Goal: Task Accomplishment & Management: Manage account settings

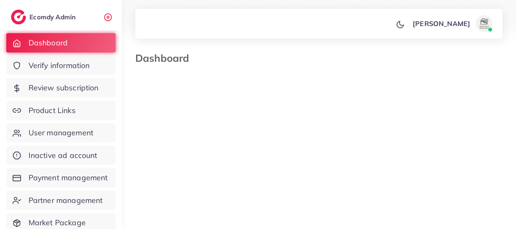
select select "*"
select select "****"
select select "*"
select select "****"
select select "*"
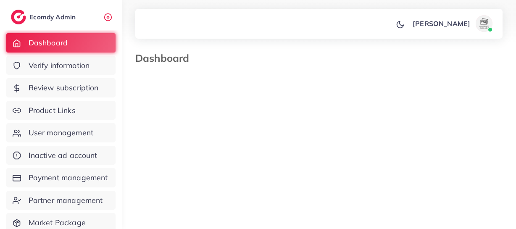
select select "****"
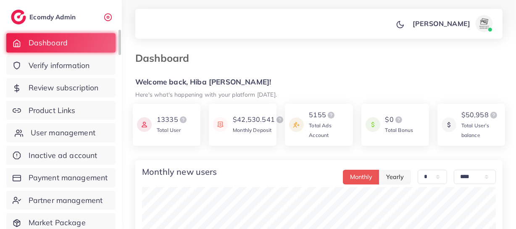
click at [87, 138] on span "User management" at bounding box center [63, 132] width 65 height 11
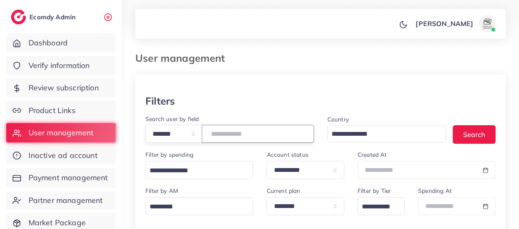
click at [231, 139] on input "number" at bounding box center [258, 134] width 112 height 18
paste input "*******"
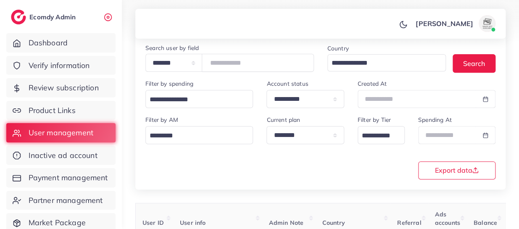
scroll to position [67, 0]
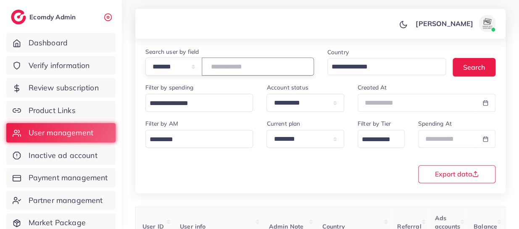
click at [241, 75] on input "*******" at bounding box center [258, 67] width 112 height 18
paste input "number"
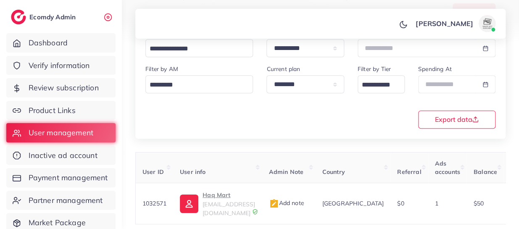
scroll to position [174, 0]
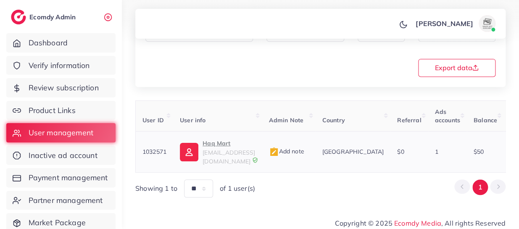
click at [215, 144] on p "Haq Mart" at bounding box center [229, 143] width 53 height 10
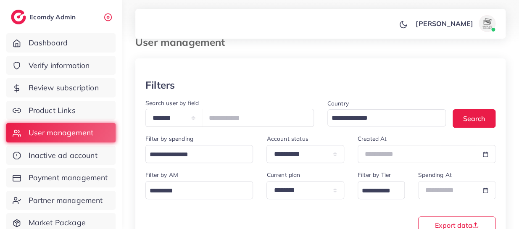
scroll to position [0, 0]
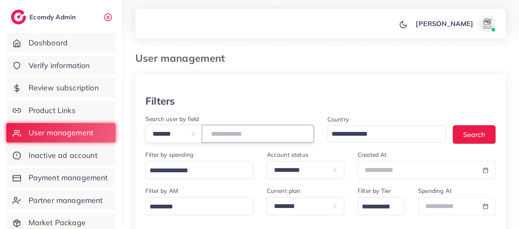
click at [232, 133] on input "*******" at bounding box center [258, 134] width 112 height 18
paste input "number"
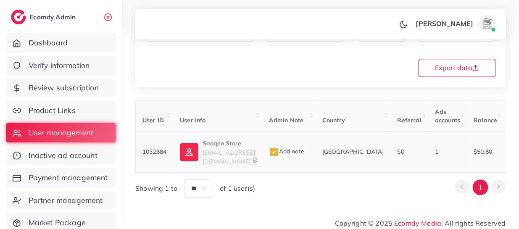
click at [209, 144] on p "Sooqen Store" at bounding box center [229, 143] width 53 height 10
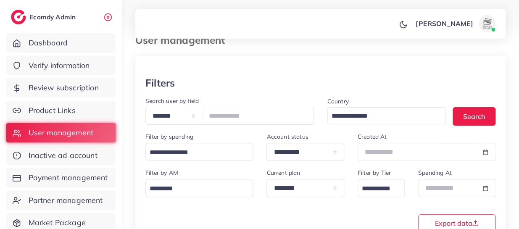
scroll to position [10, 0]
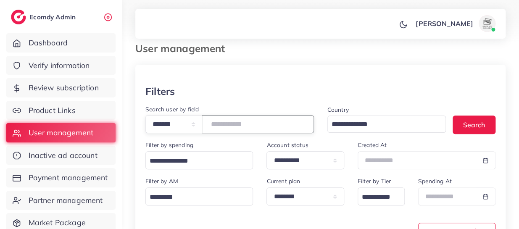
click at [239, 125] on input "*******" at bounding box center [258, 124] width 112 height 18
paste input "number"
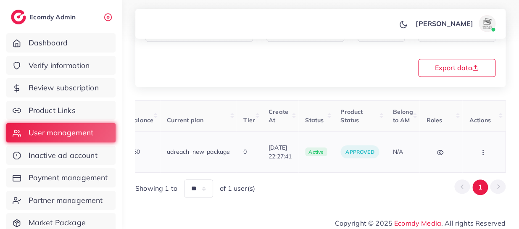
scroll to position [0, 346]
click at [480, 149] on icon "button" at bounding box center [483, 152] width 7 height 7
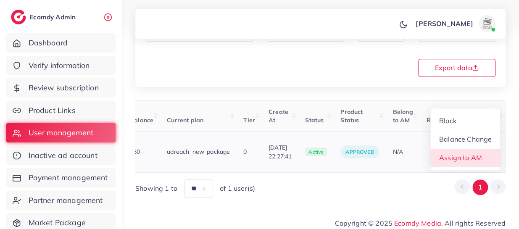
click at [475, 154] on span "Assign to AM" at bounding box center [461, 158] width 43 height 8
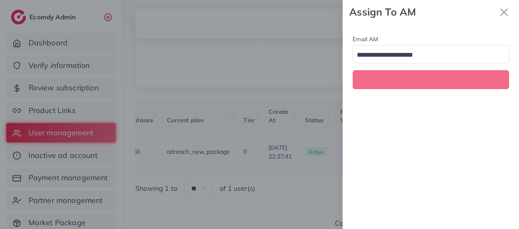
scroll to position [0, 346]
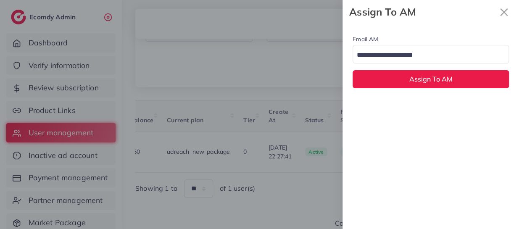
click at [404, 50] on input "Search for option" at bounding box center [426, 55] width 144 height 13
click at [400, 108] on div "Email AM natashashahid163@gmail.com Loading... None hadibaaslam@gmail.com natas…" at bounding box center [431, 126] width 177 height 205
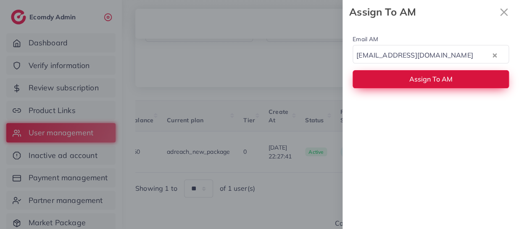
click at [390, 83] on button "Assign To AM" at bounding box center [431, 79] width 156 height 18
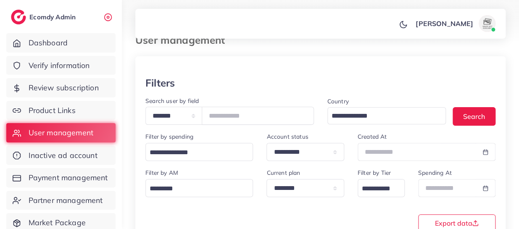
scroll to position [0, 0]
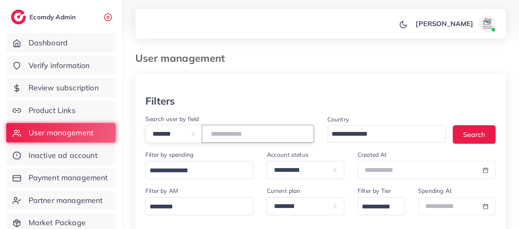
click at [231, 135] on input "*******" at bounding box center [258, 134] width 112 height 18
paste input "number"
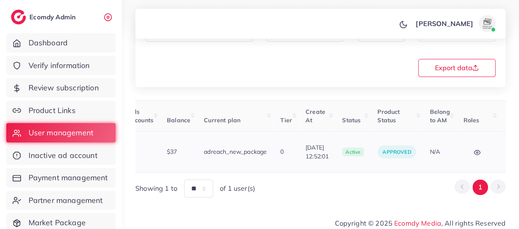
scroll to position [0, 348]
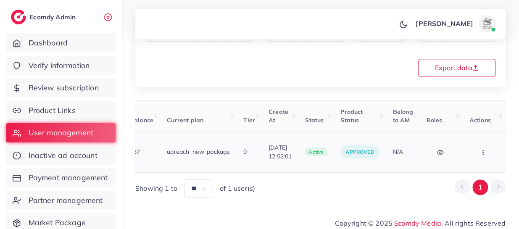
click at [483, 152] on circle "button" at bounding box center [483, 152] width 0 height 0
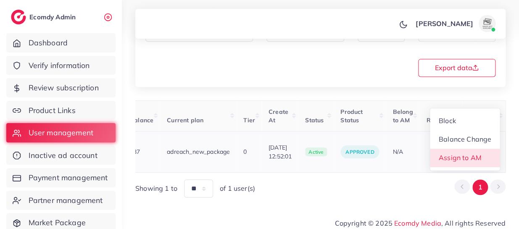
click at [450, 154] on span "Assign to AM" at bounding box center [460, 158] width 43 height 8
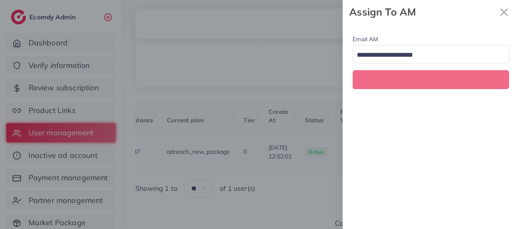
scroll to position [0, 348]
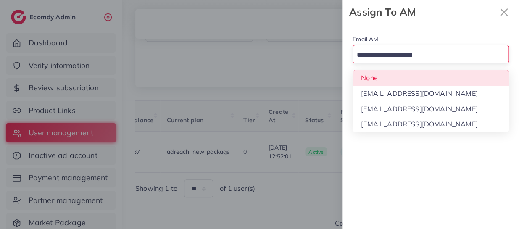
click at [387, 54] on input "Search for option" at bounding box center [426, 55] width 144 height 13
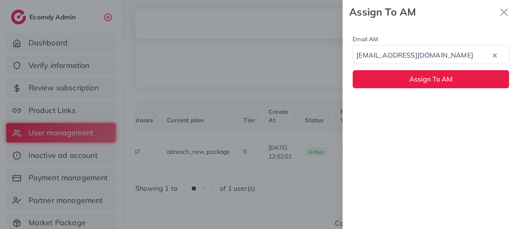
click at [398, 104] on div "Email AM natashashahid163@gmail.com Loading... None hadibaaslam@gmail.com natas…" at bounding box center [431, 126] width 177 height 205
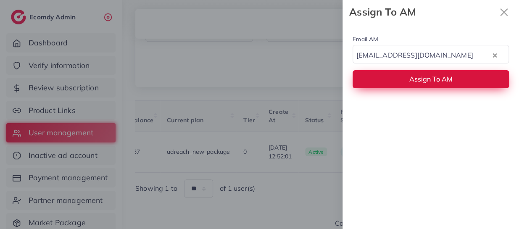
click at [380, 81] on button "Assign To AM" at bounding box center [431, 79] width 156 height 18
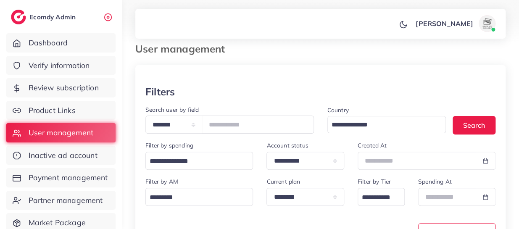
scroll to position [0, 0]
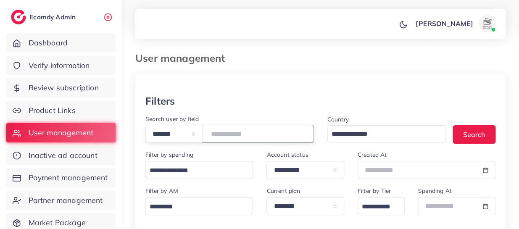
click at [236, 132] on input "*******" at bounding box center [258, 134] width 112 height 18
paste input "number"
type input "*******"
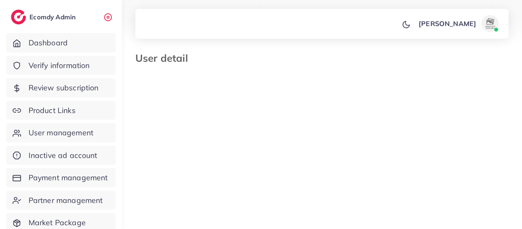
select select "********"
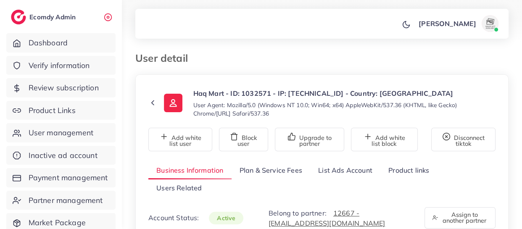
click at [326, 171] on link "List Ads Account" at bounding box center [345, 171] width 70 height 18
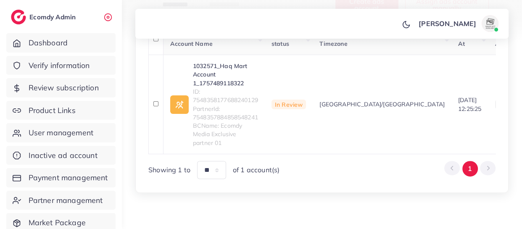
scroll to position [229, 0]
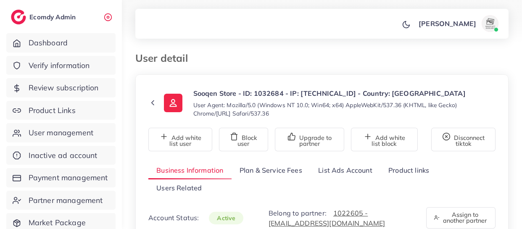
select select "********"
click at [351, 170] on link "List Ads Account" at bounding box center [345, 171] width 70 height 18
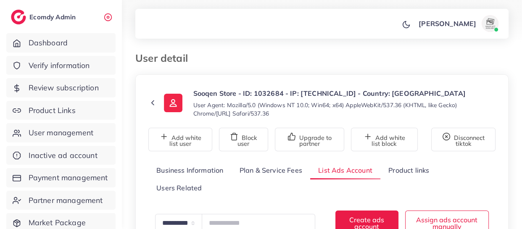
scroll to position [195, 0]
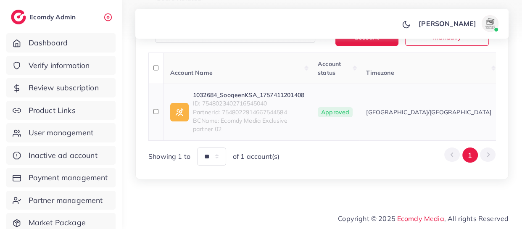
click at [240, 99] on span "ID: 7548023402716545040" at bounding box center [248, 103] width 111 height 8
copy span "7548023402716545040"
click at [236, 91] on link "1032684_SooqeenKSA_1757411201408" at bounding box center [248, 95] width 111 height 8
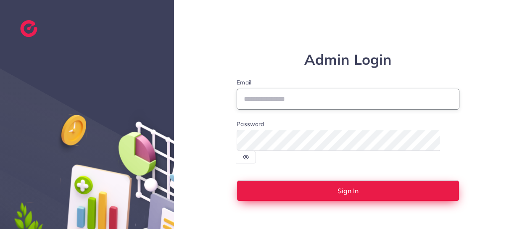
type input "**********"
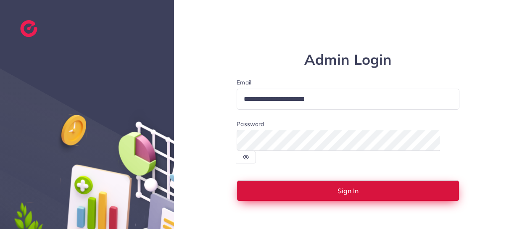
click at [341, 190] on button "Sign In" at bounding box center [348, 190] width 223 height 21
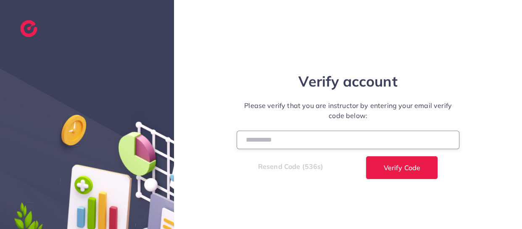
click at [257, 147] on input "number" at bounding box center [348, 140] width 223 height 18
type input "******"
click at [366, 156] on button "Verify Code" at bounding box center [402, 168] width 72 height 24
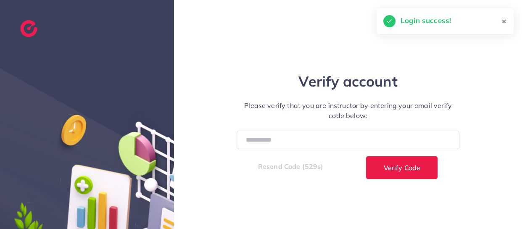
select select "*"
select select "****"
select select "*"
select select "****"
select select "*"
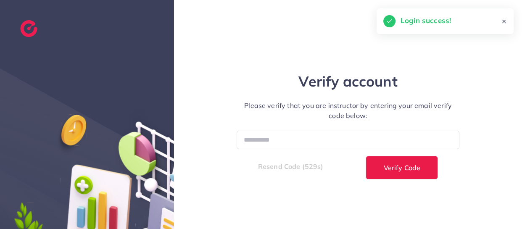
select select "****"
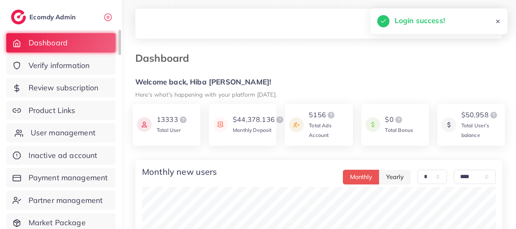
click at [47, 135] on span "User management" at bounding box center [63, 132] width 65 height 11
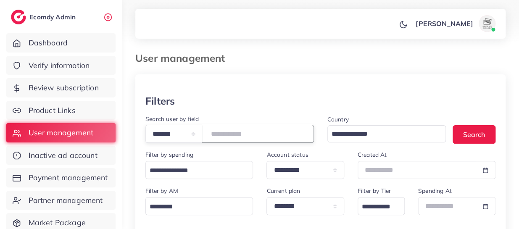
click at [235, 132] on input "number" at bounding box center [258, 134] width 112 height 18
paste input "*******"
type input "*******"
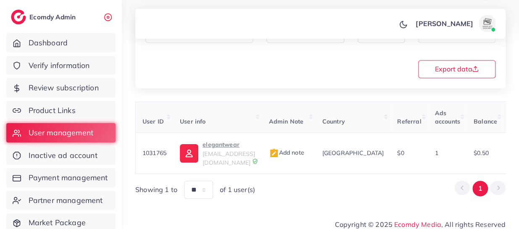
scroll to position [174, 0]
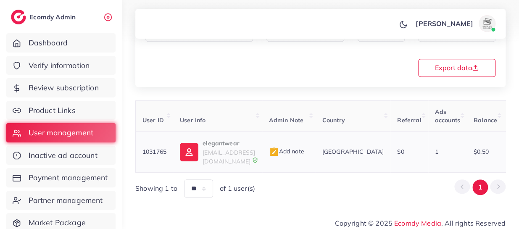
click at [222, 143] on p "elegantwear" at bounding box center [229, 143] width 53 height 10
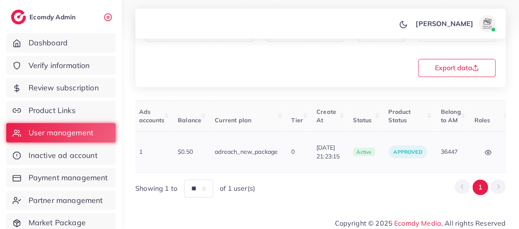
scroll to position [0, 341]
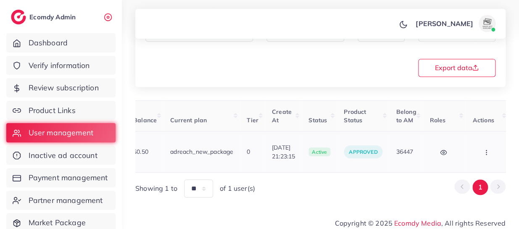
click at [483, 149] on icon "button" at bounding box center [486, 152] width 7 height 7
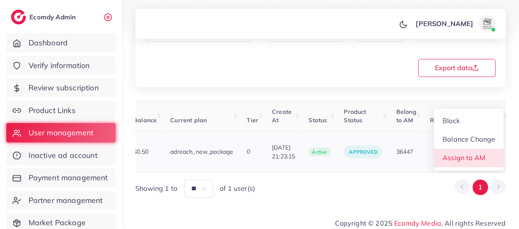
click at [467, 154] on span "Assign to AM" at bounding box center [464, 158] width 43 height 8
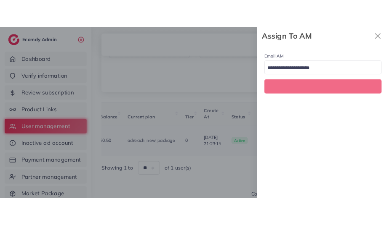
scroll to position [0, 341]
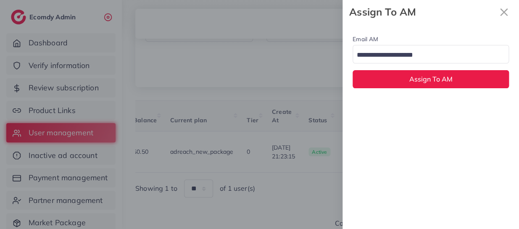
click at [402, 56] on input "Search for option" at bounding box center [426, 55] width 144 height 13
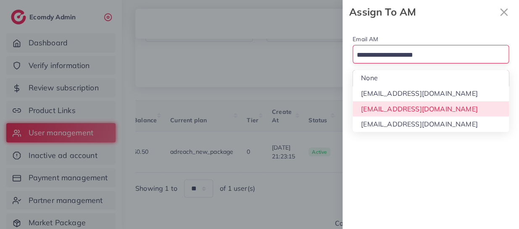
click at [412, 109] on div "Email AM Loading... None [EMAIL_ADDRESS][DOMAIN_NAME] [EMAIL_ADDRESS][DOMAIN_NA…" at bounding box center [431, 126] width 177 height 205
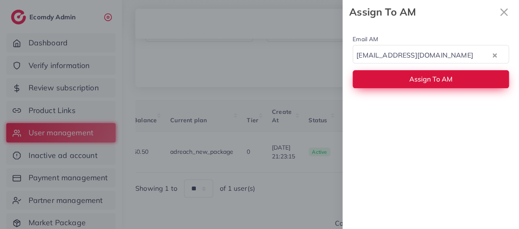
click at [407, 84] on button "Assign To AM" at bounding box center [431, 79] width 156 height 18
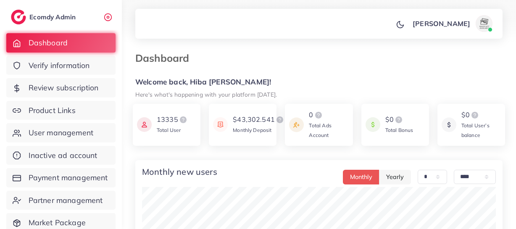
select select "*"
select select "****"
select select "*"
select select "****"
select select "*"
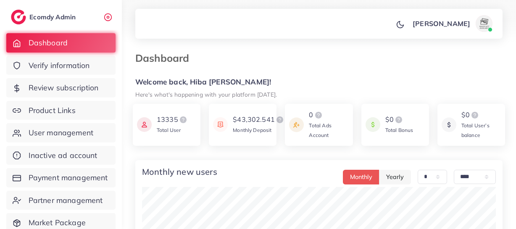
select select "****"
click at [59, 135] on span "User management" at bounding box center [63, 132] width 65 height 11
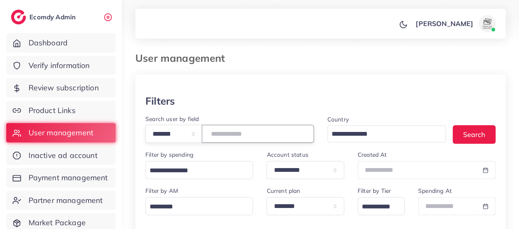
click at [233, 134] on input "number" at bounding box center [258, 134] width 112 height 18
paste input "*******"
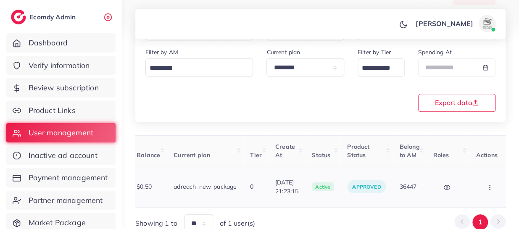
scroll to position [0, 341]
click at [483, 185] on icon "button" at bounding box center [486, 187] width 7 height 7
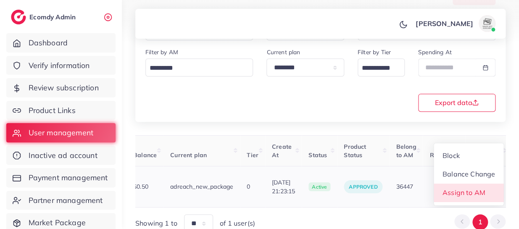
click at [465, 188] on span "Assign to AM" at bounding box center [464, 192] width 43 height 8
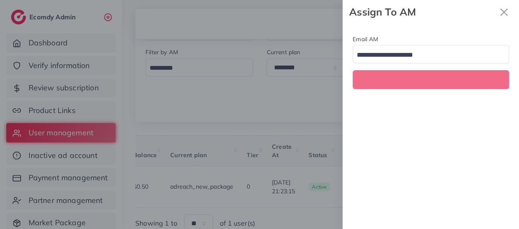
scroll to position [0, 341]
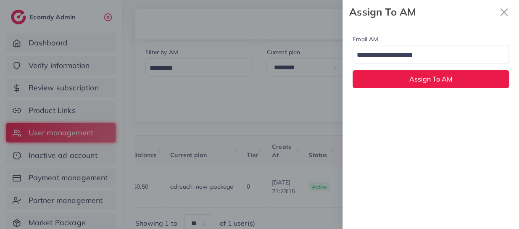
click at [394, 55] on input "Search for option" at bounding box center [426, 55] width 144 height 13
click at [388, 100] on div "Email AM hadibaaslam@gmail.com Loading... None hadibaaslam@gmail.com natashasha…" at bounding box center [431, 126] width 177 height 205
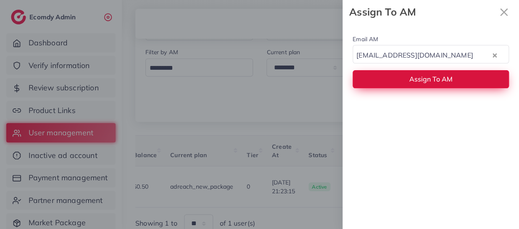
click at [382, 82] on button "Assign To AM" at bounding box center [431, 79] width 156 height 18
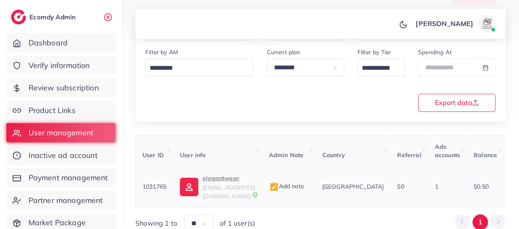
scroll to position [0, 0]
click at [214, 178] on p "elegantwear" at bounding box center [229, 178] width 53 height 10
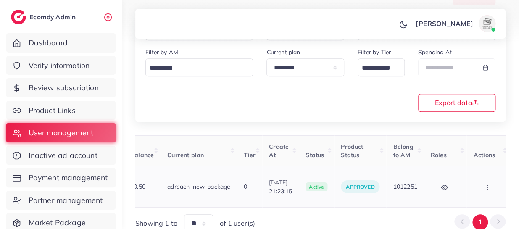
scroll to position [0, 345]
click at [482, 184] on icon "button" at bounding box center [485, 187] width 7 height 7
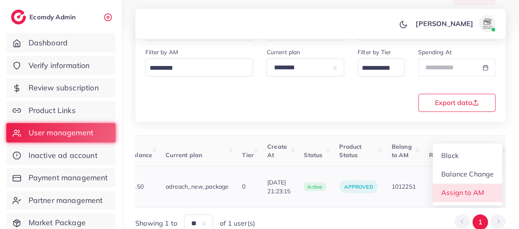
click at [465, 188] on span "Assign to AM" at bounding box center [463, 192] width 43 height 8
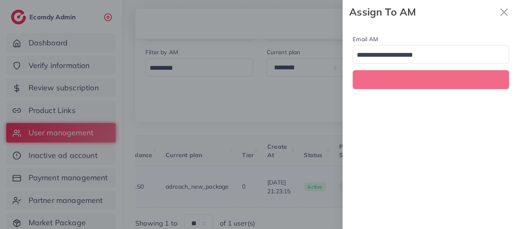
scroll to position [0, 345]
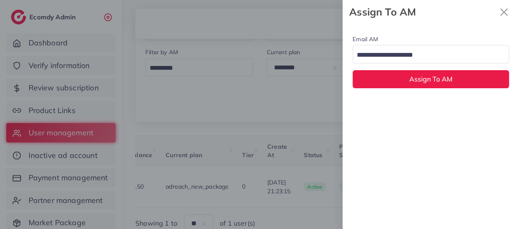
click at [398, 57] on input "Search for option" at bounding box center [426, 55] width 144 height 13
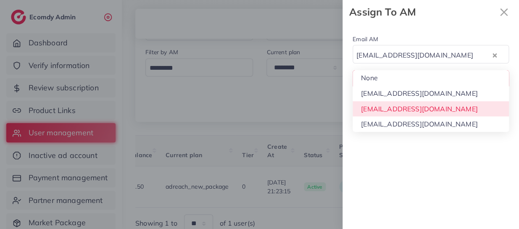
click at [402, 106] on div "Email AM natashashahid163@gmail.com Loading... None hadibaaslam@gmail.com natas…" at bounding box center [431, 126] width 177 height 205
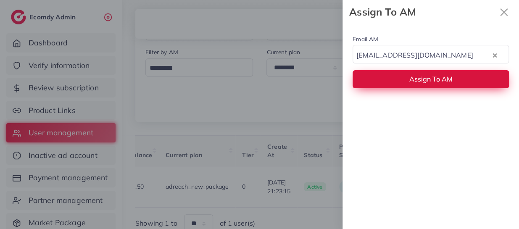
click at [384, 79] on button "Assign To AM" at bounding box center [431, 79] width 156 height 18
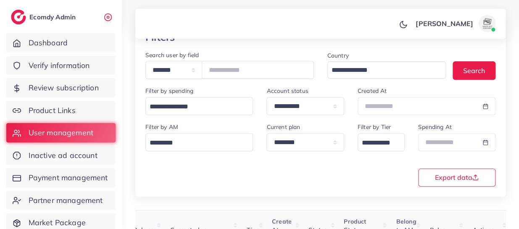
scroll to position [0, 0]
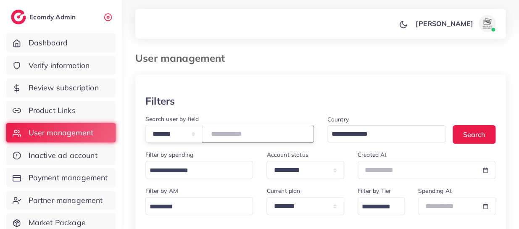
click at [228, 135] on input "*******" at bounding box center [258, 134] width 112 height 18
paste input "number"
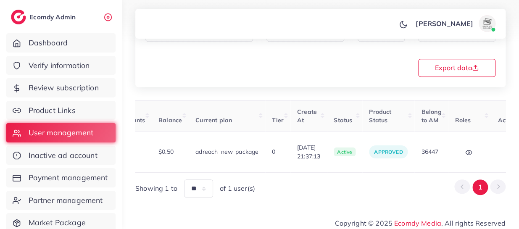
scroll to position [0, 340]
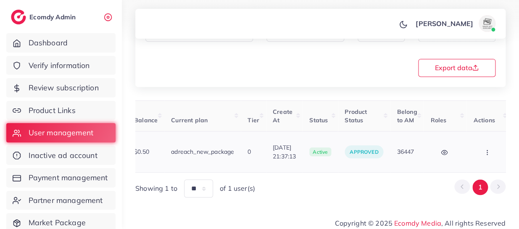
click at [484, 151] on icon "button" at bounding box center [487, 152] width 7 height 7
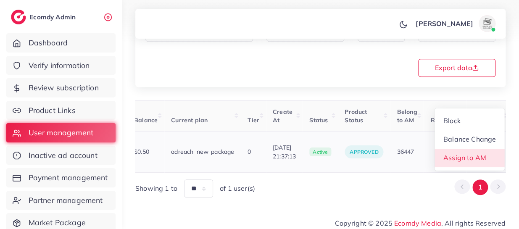
click at [466, 154] on span "Assign to AM" at bounding box center [465, 158] width 43 height 8
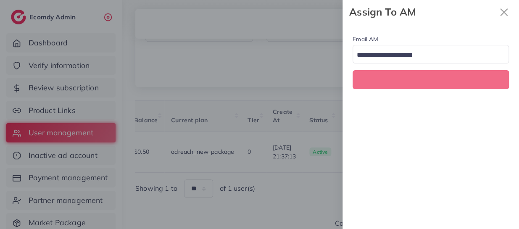
scroll to position [0, 340]
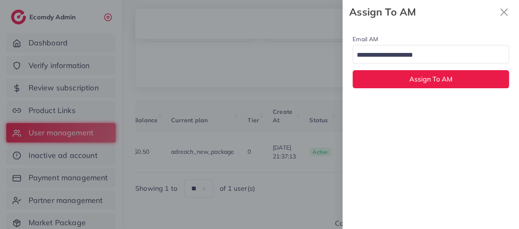
click at [400, 56] on input "Search for option" at bounding box center [426, 55] width 144 height 13
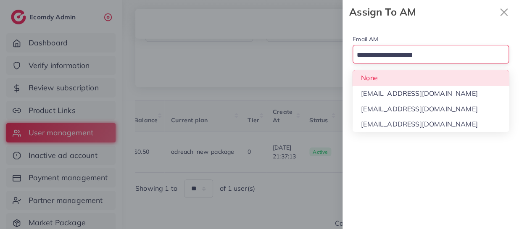
click at [401, 80] on div "Email AM Loading... None hadibaaslam@gmail.com natashashahid163@gmail.com wajah…" at bounding box center [431, 61] width 177 height 74
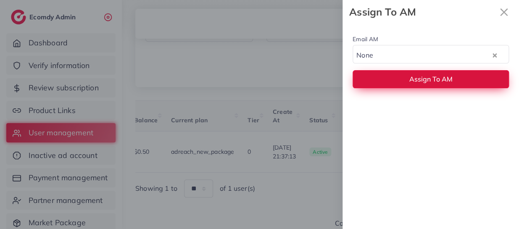
click at [403, 77] on button "Assign To AM" at bounding box center [431, 79] width 156 height 18
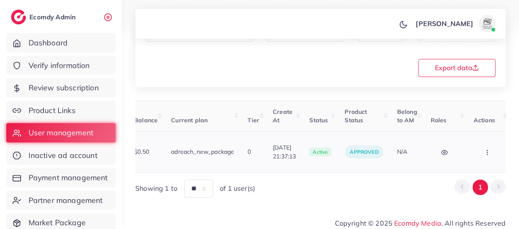
click at [484, 143] on button "button" at bounding box center [488, 152] width 29 height 19
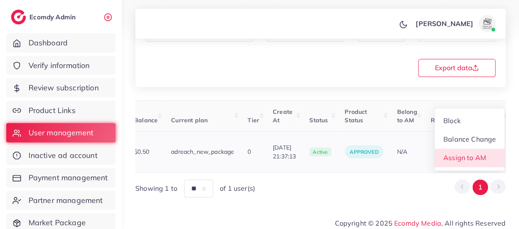
click at [466, 154] on span "Assign to AM" at bounding box center [465, 158] width 43 height 8
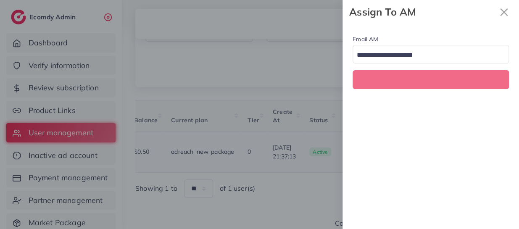
scroll to position [0, 340]
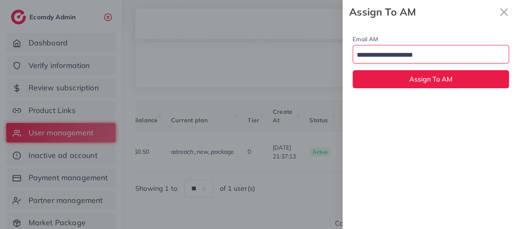
click at [396, 55] on input "Search for option" at bounding box center [426, 55] width 144 height 13
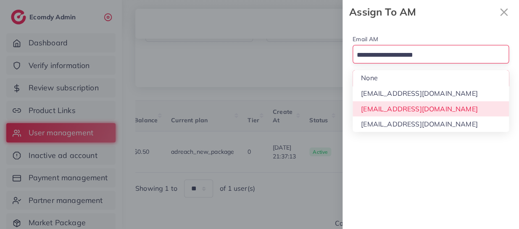
click at [402, 108] on div "Email AM Loading... None hadibaaslam@gmail.com natashashahid163@gmail.com wajah…" at bounding box center [431, 126] width 177 height 205
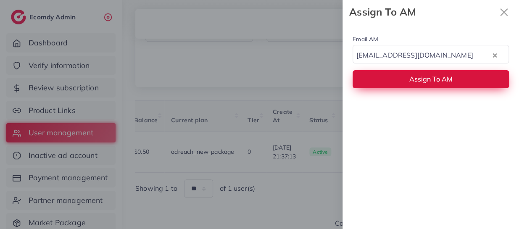
click at [384, 83] on button "Assign To AM" at bounding box center [431, 79] width 156 height 18
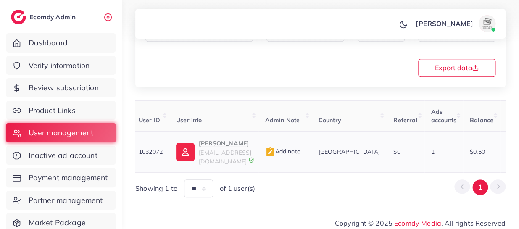
scroll to position [0, 0]
click at [217, 141] on p "Khubaib Khan" at bounding box center [228, 143] width 53 height 10
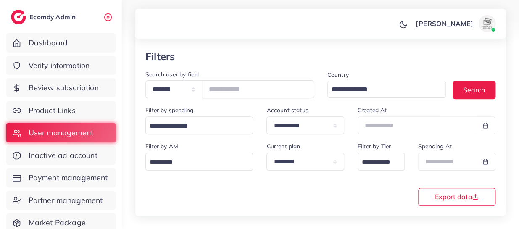
scroll to position [0, 0]
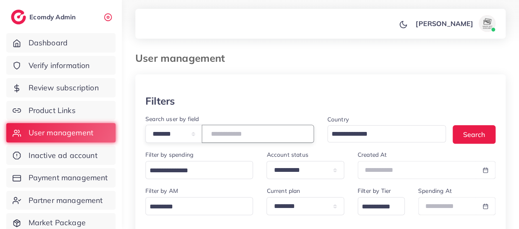
click at [233, 132] on input "*******" at bounding box center [258, 134] width 112 height 18
paste input "number"
type input "*******"
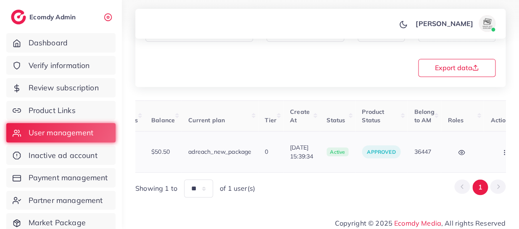
scroll to position [0, 346]
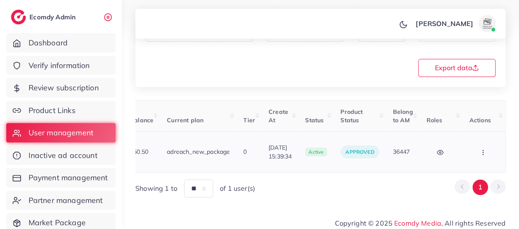
click at [482, 149] on icon "button" at bounding box center [483, 152] width 7 height 7
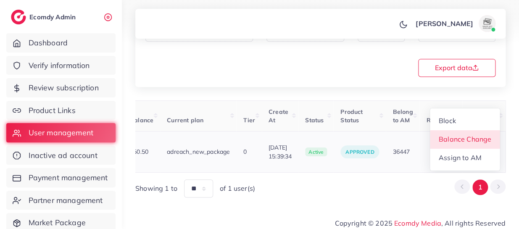
scroll to position [1, 346]
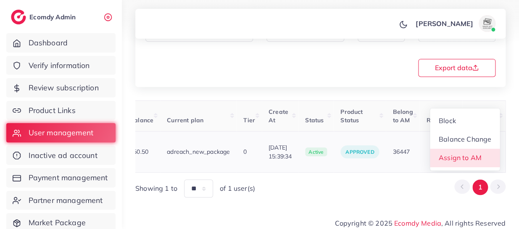
click at [464, 154] on span "Assign to AM" at bounding box center [460, 158] width 43 height 8
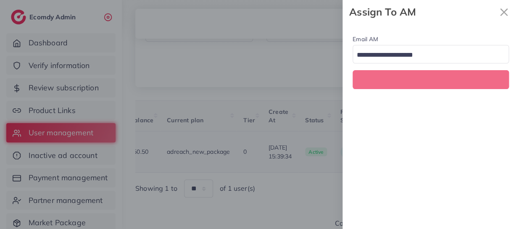
scroll to position [0, 346]
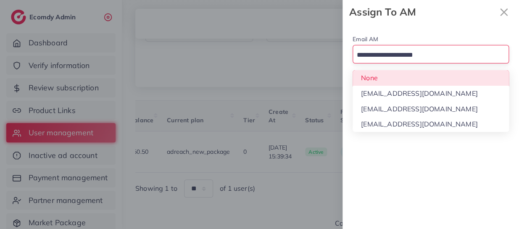
click at [392, 49] on input "Search for option" at bounding box center [426, 55] width 144 height 13
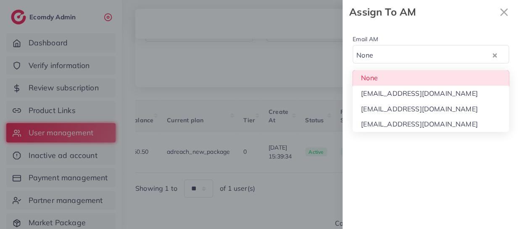
click at [389, 80] on div "Email AM None Loading... None hadibaaslam@gmail.com natashashahid163@gmail.com …" at bounding box center [431, 61] width 177 height 74
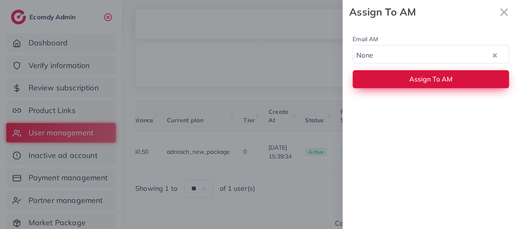
click at [383, 75] on button "Assign To AM" at bounding box center [431, 79] width 156 height 18
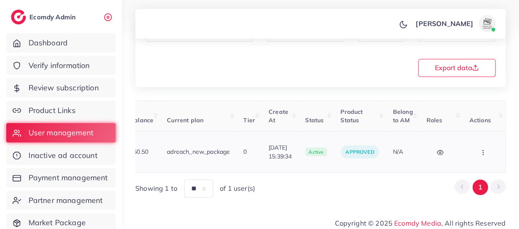
click at [485, 149] on icon "button" at bounding box center [483, 152] width 7 height 7
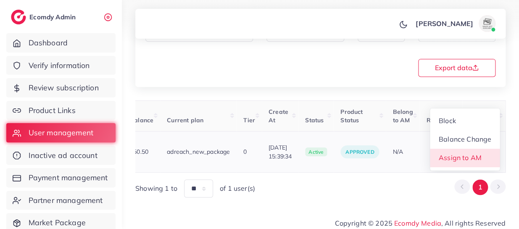
click at [466, 154] on span "Assign to AM" at bounding box center [460, 158] width 43 height 8
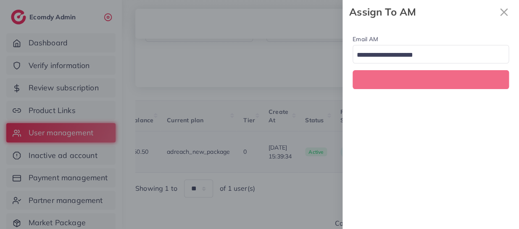
scroll to position [0, 346]
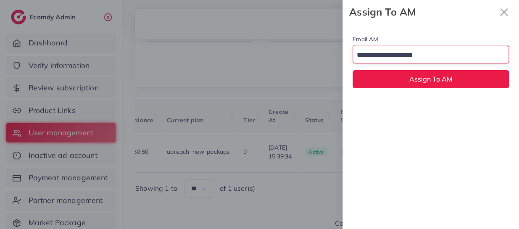
click at [401, 51] on input "Search for option" at bounding box center [426, 55] width 144 height 13
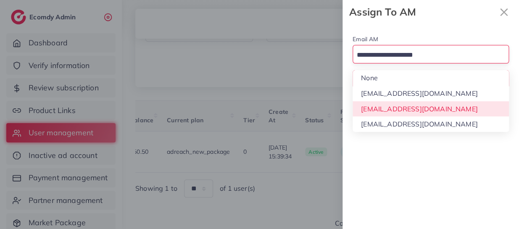
click at [408, 109] on div "Email AM Loading... None hadibaaslam@gmail.com natashashahid163@gmail.com wajah…" at bounding box center [431, 126] width 177 height 205
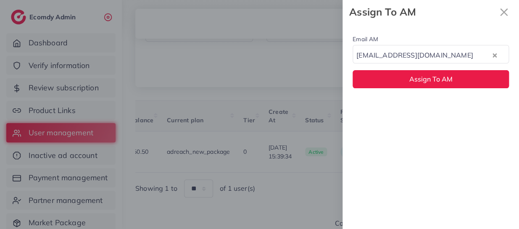
click at [378, 69] on div "Email AM natashashahid163@gmail.com Loading... Assign To AM" at bounding box center [431, 61] width 177 height 74
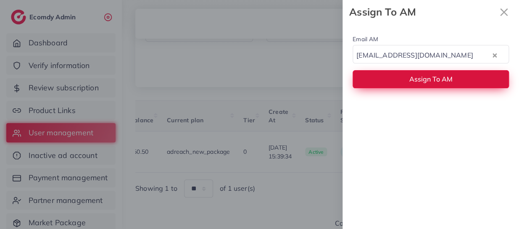
click at [379, 75] on button "Assign To AM" at bounding box center [431, 79] width 156 height 18
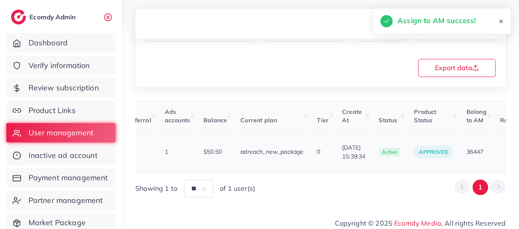
scroll to position [0, 18]
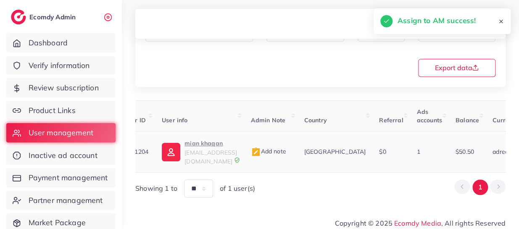
click at [192, 145] on p "mian khaqan" at bounding box center [211, 143] width 53 height 10
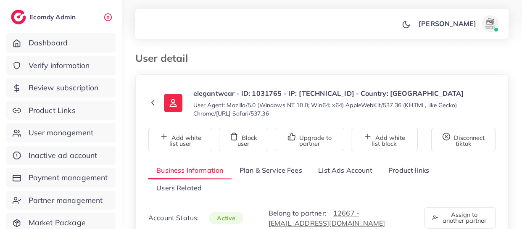
select select "********"
click at [349, 172] on link "List Ads Account" at bounding box center [345, 171] width 70 height 18
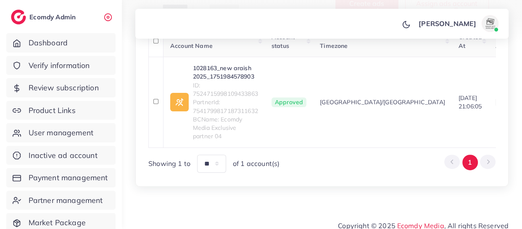
scroll to position [220, 0]
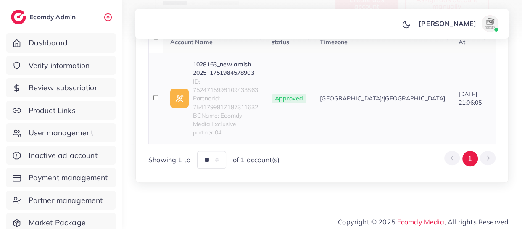
click at [223, 89] on span "ID: 7524715998109433863" at bounding box center [225, 85] width 65 height 17
copy span "7524715998109433863"
click at [224, 68] on link "1028163_new araish 2025_1751984578903" at bounding box center [225, 68] width 65 height 17
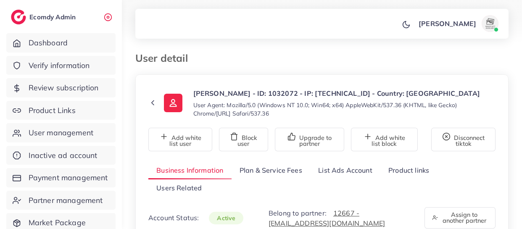
select select "**********"
click at [329, 169] on link "List Ads Account" at bounding box center [345, 171] width 70 height 18
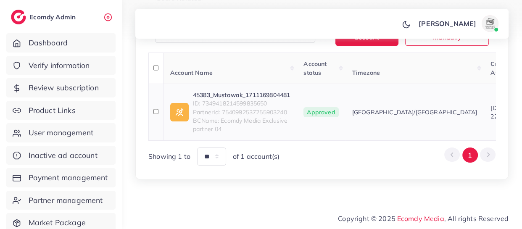
scroll to position [195, 0]
click at [246, 99] on span "ID: 7349418214599835650" at bounding box center [241, 103] width 97 height 8
copy span "7349418214599835650"
click at [241, 91] on link "45383_Mustawak_1711169804481" at bounding box center [241, 95] width 97 height 8
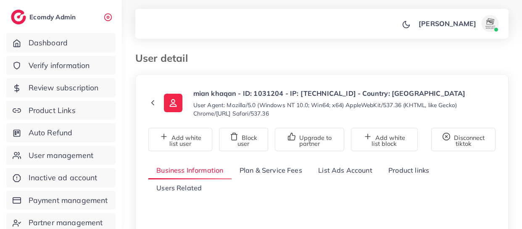
select select "********"
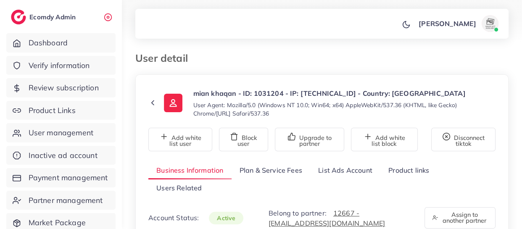
click at [336, 175] on link "List Ads Account" at bounding box center [345, 171] width 70 height 18
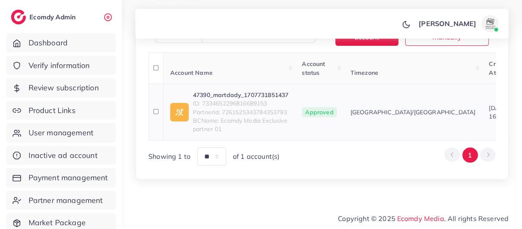
scroll to position [195, 0]
click at [237, 99] on span "ID: 7334652296816689153" at bounding box center [240, 103] width 95 height 8
copy span "7334652296816689153"
click at [233, 92] on link "47390_martdady_1707731851437" at bounding box center [240, 95] width 95 height 8
